Goal: Task Accomplishment & Management: Use online tool/utility

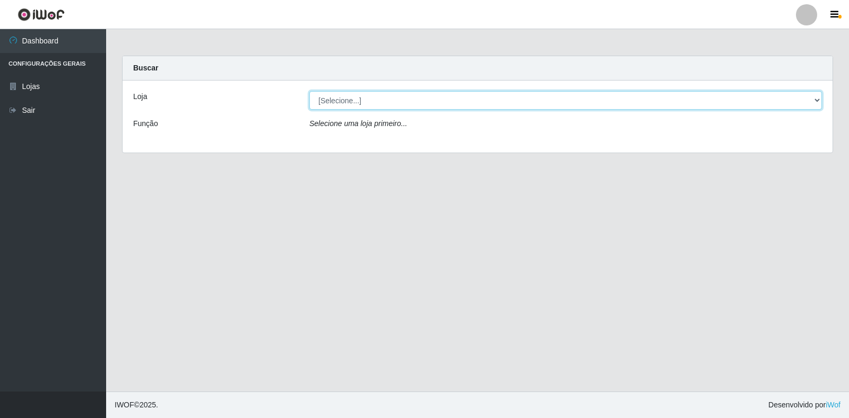
click at [800, 94] on select "[Selecione...] Extrabom - Loja 18 Goiabeiras" at bounding box center [565, 100] width 512 height 19
select select "501"
click at [309, 91] on select "[Selecione...] Extrabom - Loja 18 Goiabeiras" at bounding box center [565, 100] width 512 height 19
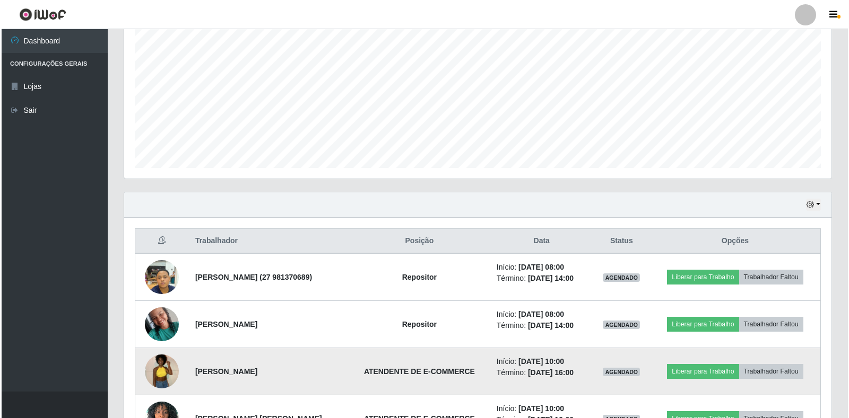
scroll to position [371, 0]
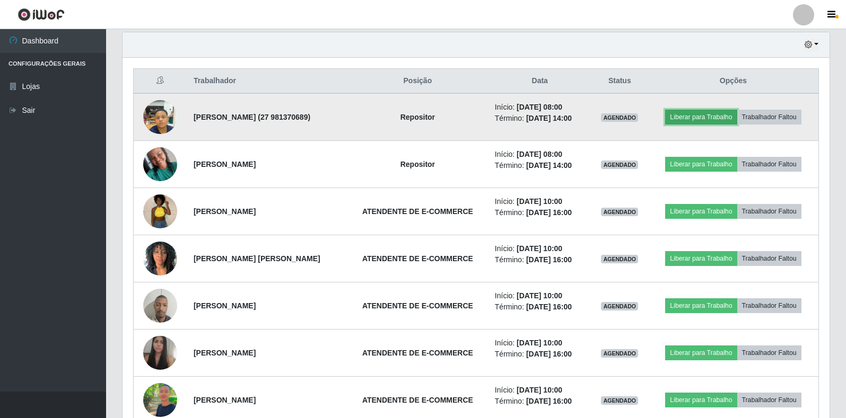
click at [716, 112] on button "Liberar para Trabalho" at bounding box center [701, 117] width 72 height 15
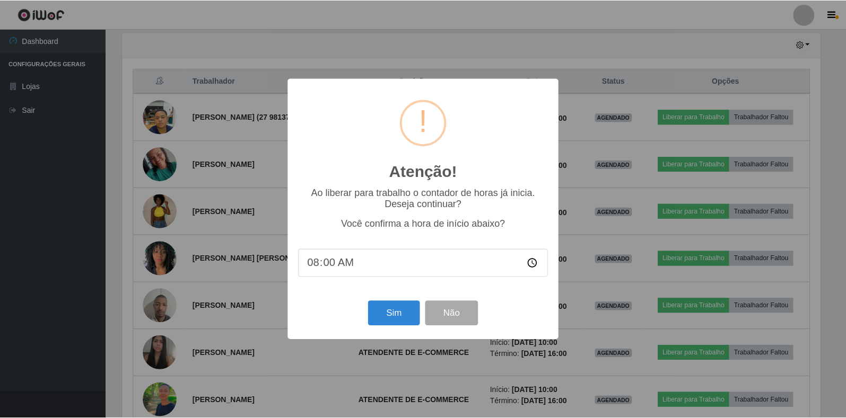
scroll to position [220, 701]
click at [395, 314] on button "Sim" at bounding box center [394, 313] width 51 height 25
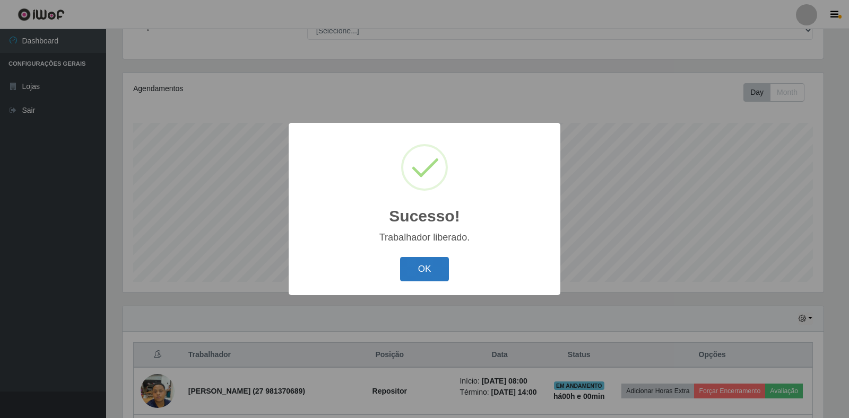
click at [421, 272] on button "OK" at bounding box center [424, 269] width 49 height 25
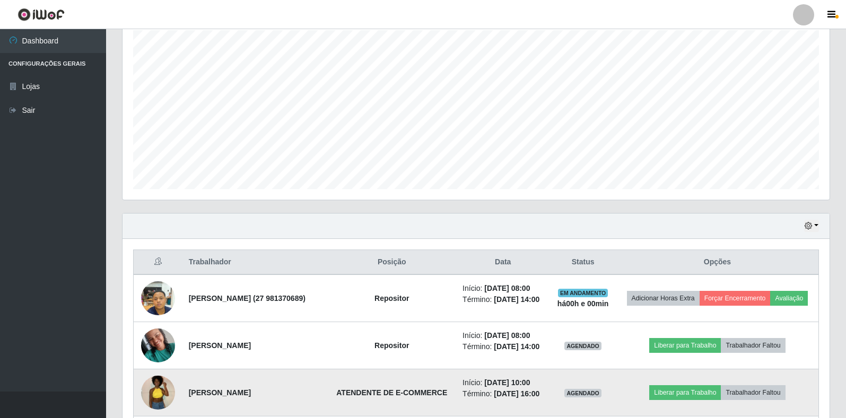
scroll to position [362, 0]
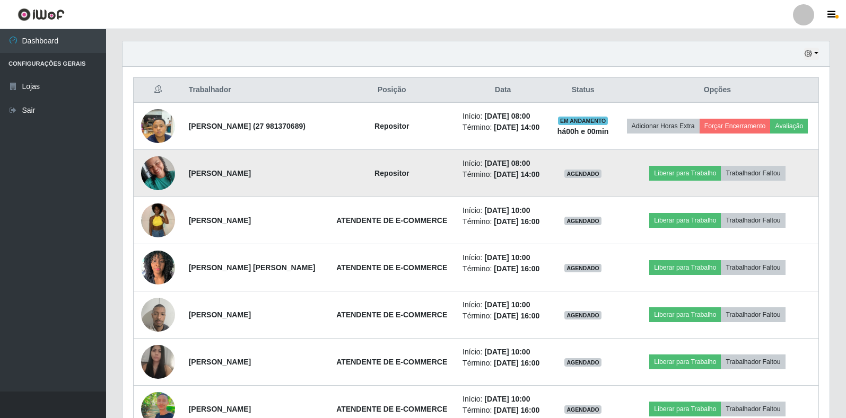
click at [593, 178] on span "AGENDADO" at bounding box center [582, 174] width 37 height 8
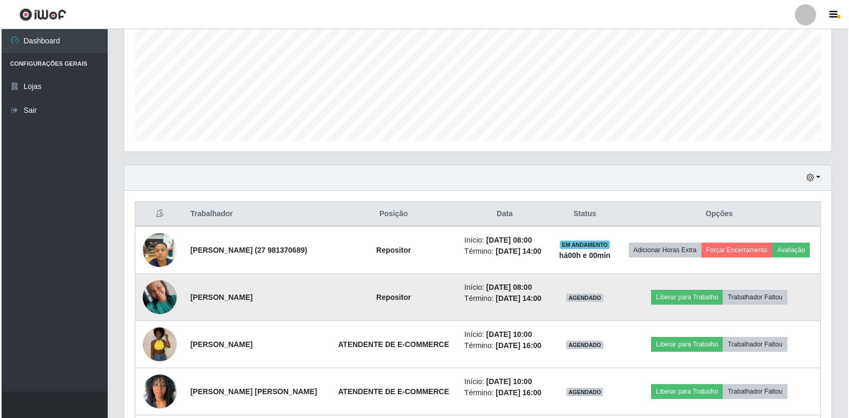
scroll to position [318, 0]
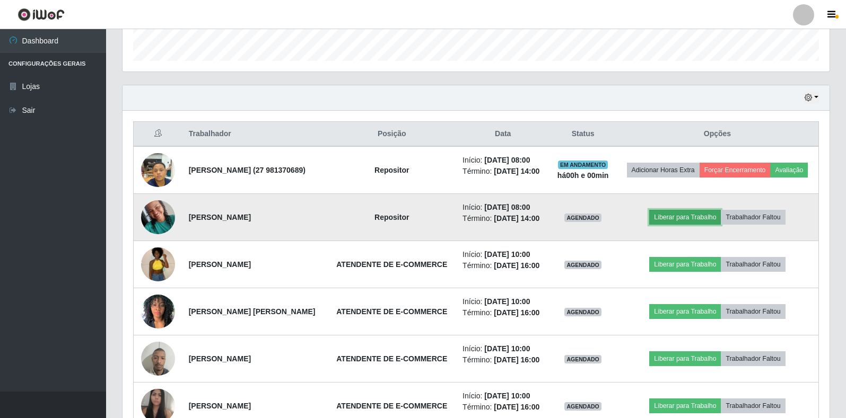
click at [665, 225] on button "Liberar para Trabalho" at bounding box center [685, 217] width 72 height 15
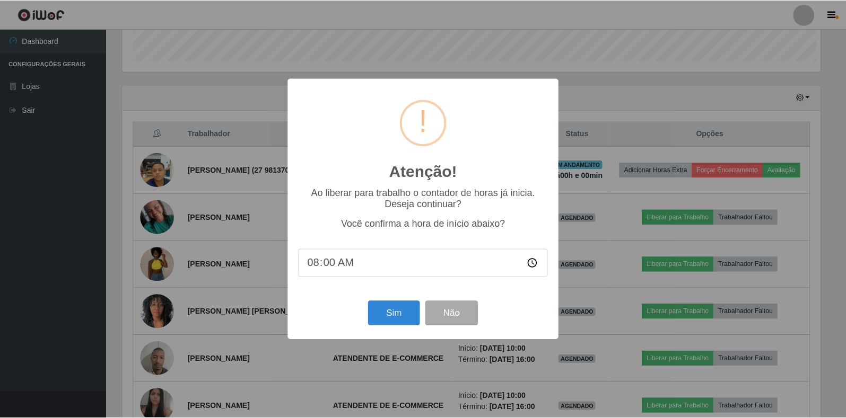
scroll to position [220, 701]
click at [403, 309] on button "Sim" at bounding box center [394, 313] width 51 height 25
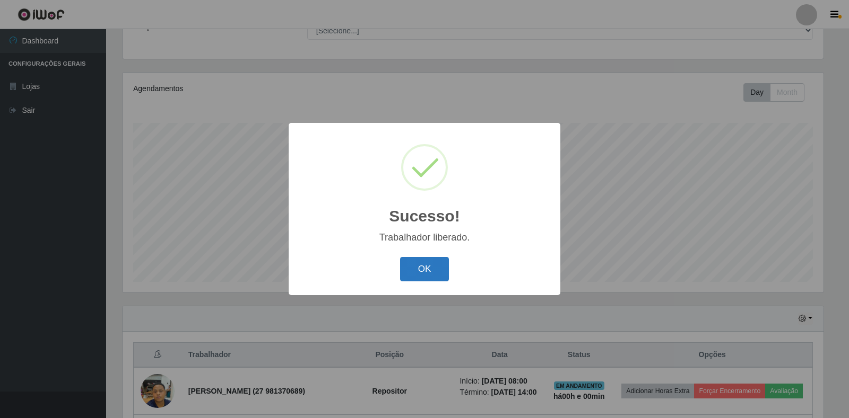
click at [409, 275] on button "OK" at bounding box center [424, 269] width 49 height 25
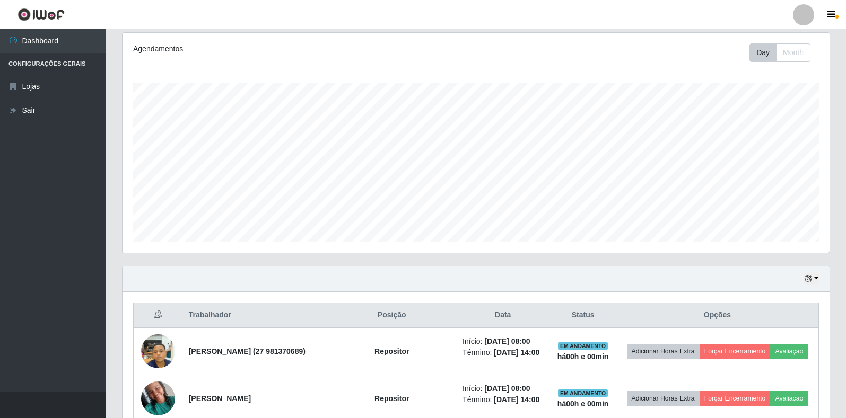
scroll to position [0, 0]
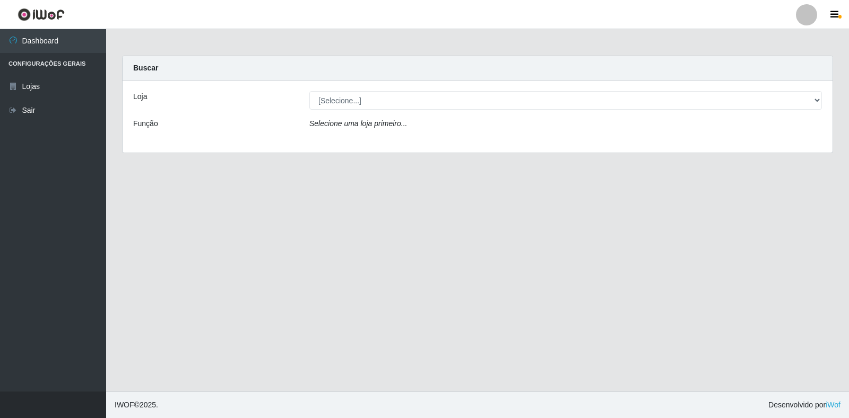
drag, startPoint x: 814, startPoint y: 103, endPoint x: 372, endPoint y: 125, distance: 441.8
click at [372, 125] on icon "Selecione uma loja primeiro..." at bounding box center [358, 123] width 98 height 8
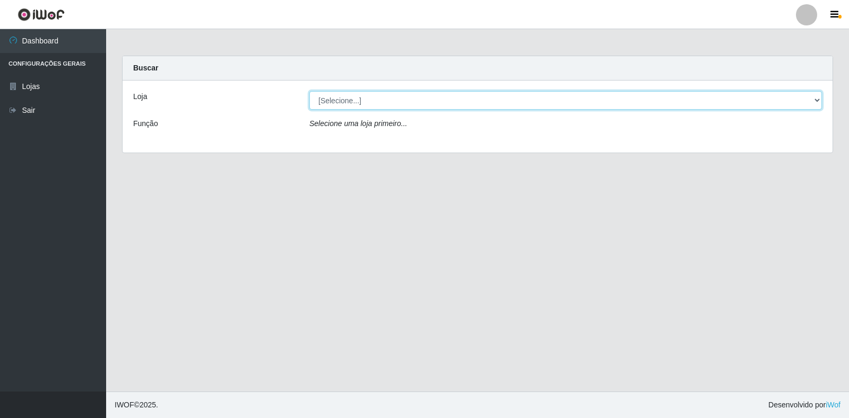
click at [760, 95] on select "[Selecione...] Extrabom - Loja 18 Goiabeiras" at bounding box center [565, 100] width 512 height 19
select select "501"
click at [309, 91] on select "[Selecione...] Extrabom - Loja 18 Goiabeiras" at bounding box center [565, 100] width 512 height 19
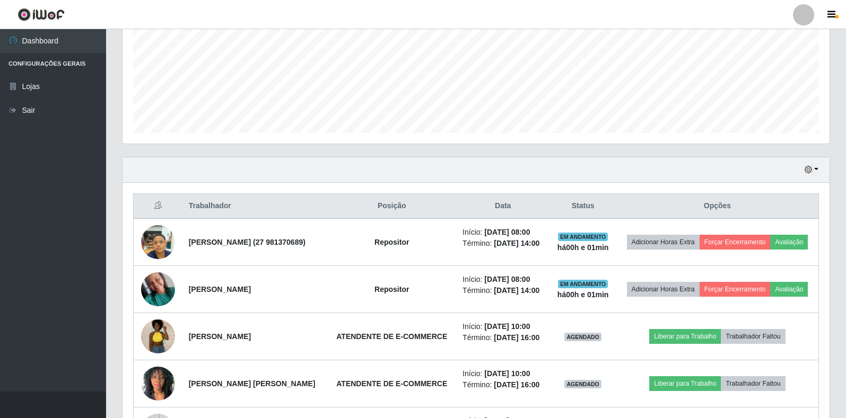
scroll to position [265, 0]
